Goal: Task Accomplishment & Management: Manage account settings

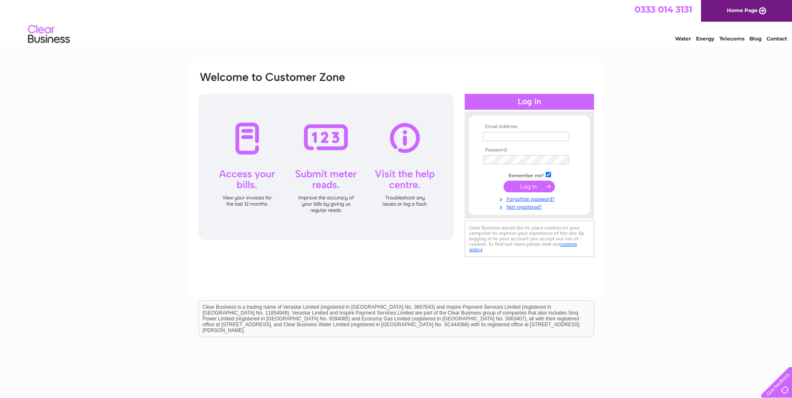
type input "[PERSON_NAME][EMAIL_ADDRESS][DOMAIN_NAME]"
click at [524, 188] on input "submit" at bounding box center [529, 187] width 51 height 12
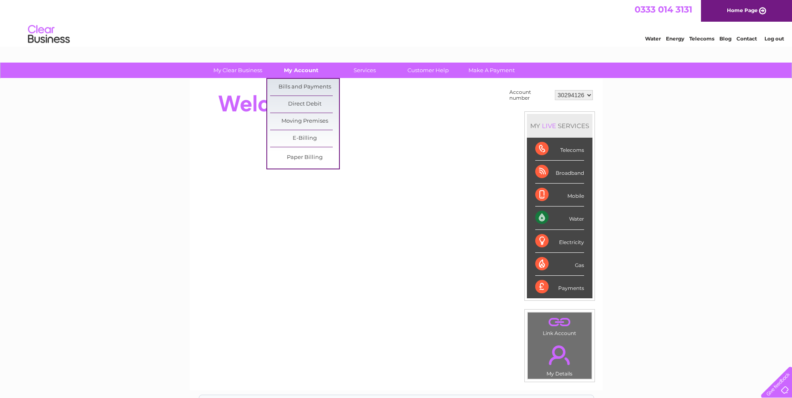
click at [298, 76] on link "My Account" at bounding box center [301, 70] width 69 height 15
click at [300, 86] on link "Bills and Payments" at bounding box center [304, 87] width 69 height 17
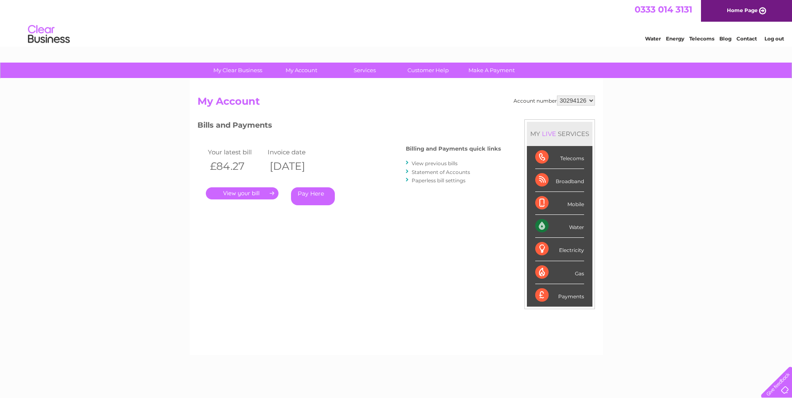
click at [269, 192] on link "." at bounding box center [242, 194] width 73 height 12
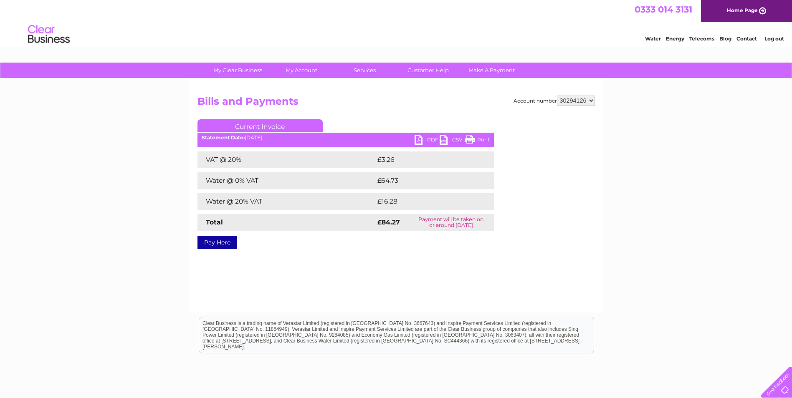
click at [421, 137] on link "PDF" at bounding box center [427, 141] width 25 height 12
